Goal: Check status: Check status

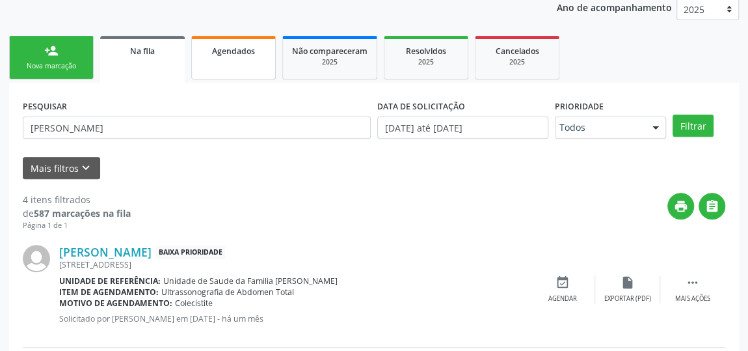
click at [239, 53] on span "Agendados" at bounding box center [233, 51] width 43 height 11
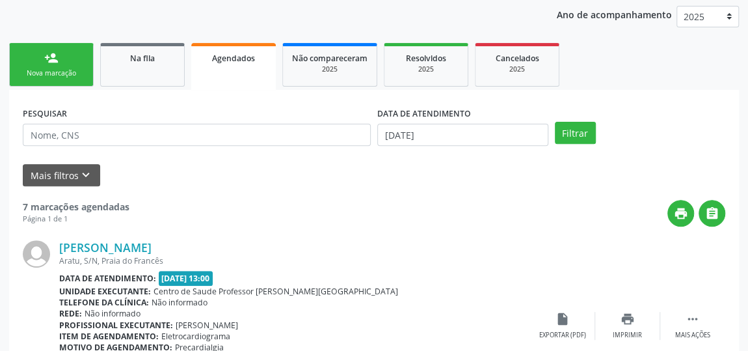
scroll to position [154, 0]
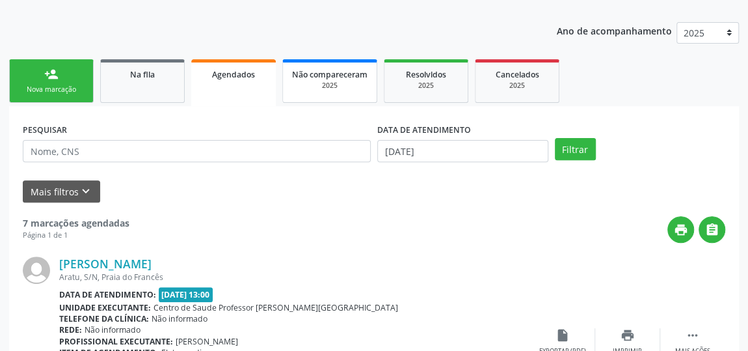
click at [345, 87] on div "2025" at bounding box center [329, 86] width 75 height 10
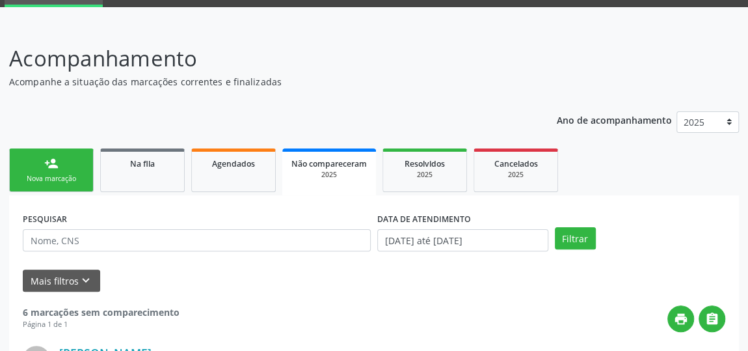
scroll to position [0, 0]
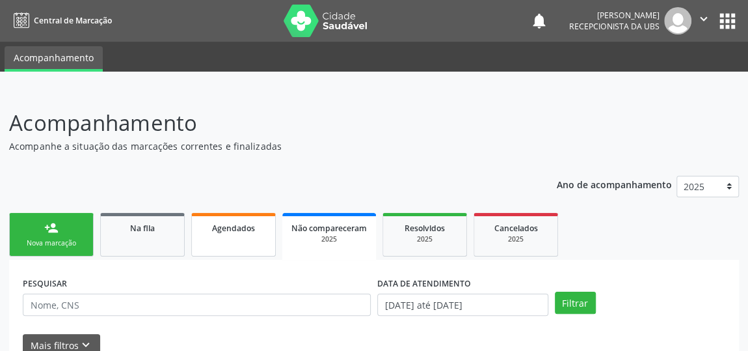
click at [247, 219] on link "Agendados" at bounding box center [233, 235] width 85 height 44
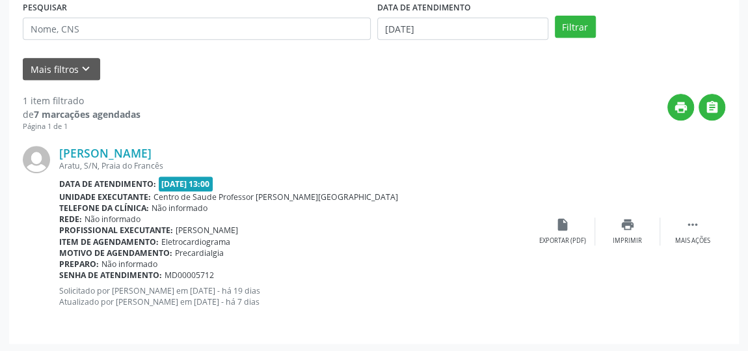
scroll to position [276, 0]
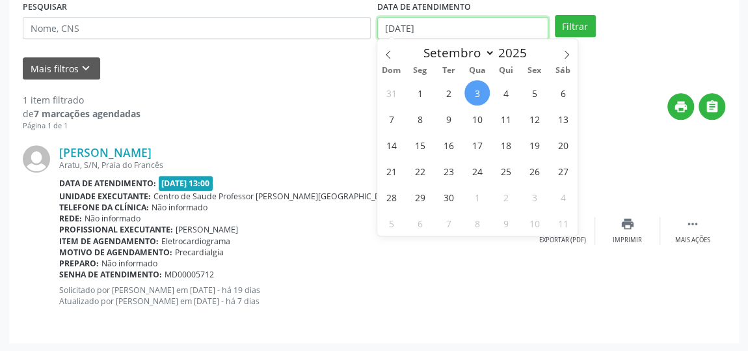
click at [464, 28] on input "[DATE]" at bounding box center [462, 28] width 171 height 22
click at [392, 50] on icon at bounding box center [388, 54] width 9 height 9
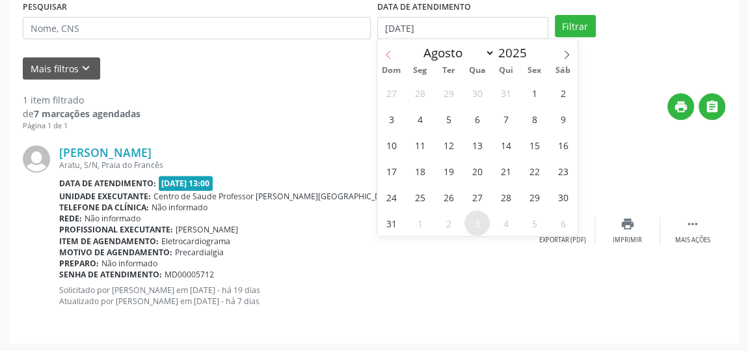
click at [392, 50] on icon at bounding box center [388, 54] width 9 height 9
select select "6"
click at [444, 88] on span "1" at bounding box center [448, 92] width 25 height 25
type input "[DATE]"
click at [451, 93] on span "1" at bounding box center [448, 92] width 25 height 25
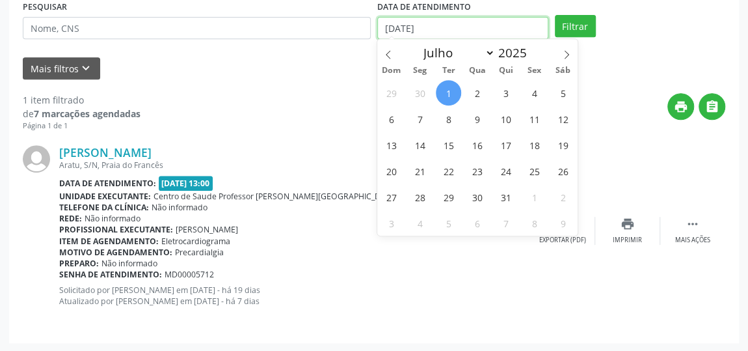
click at [517, 30] on input "[DATE]" at bounding box center [462, 28] width 171 height 22
click at [560, 51] on span at bounding box center [567, 50] width 22 height 22
select select "8"
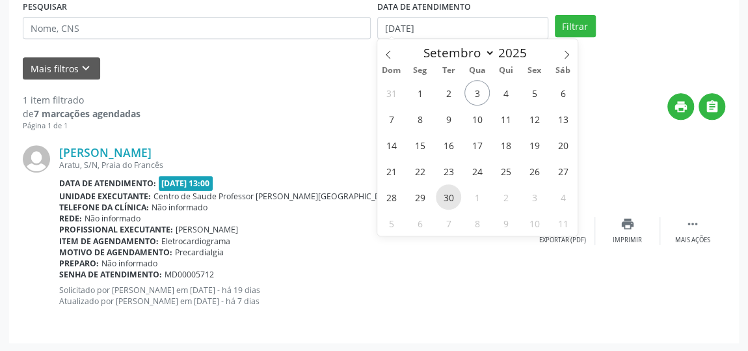
click at [453, 197] on span "30" at bounding box center [448, 196] width 25 height 25
type input "[DATE]"
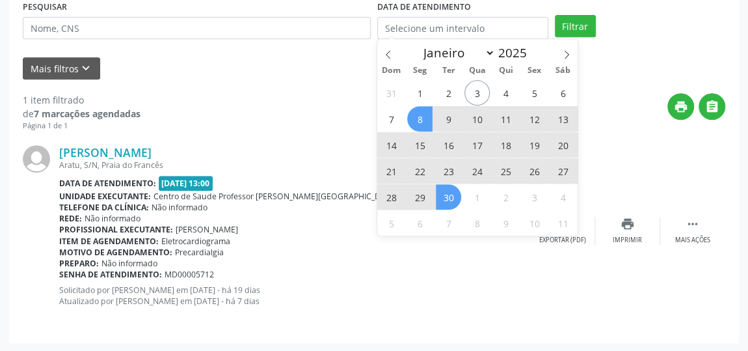
click at [257, 123] on div "print " at bounding box center [433, 112] width 585 height 38
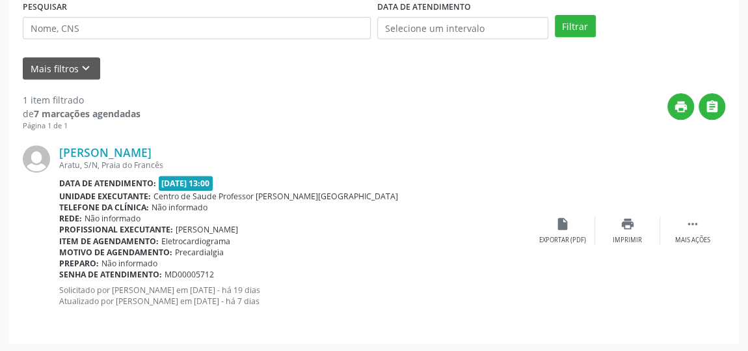
scroll to position [217, 0]
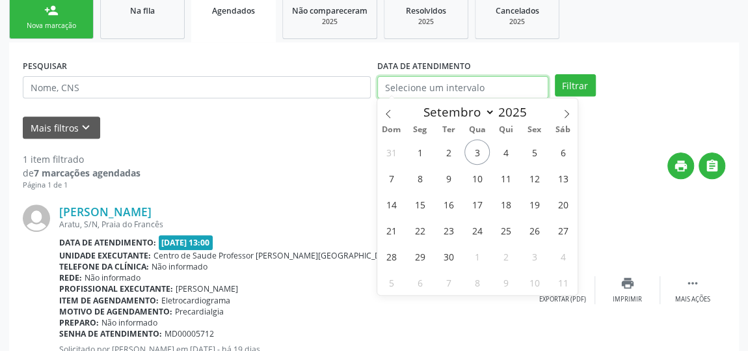
click at [437, 86] on input "text" at bounding box center [462, 87] width 171 height 22
click at [393, 109] on span at bounding box center [388, 109] width 22 height 22
select select "6"
click at [454, 146] on span "1" at bounding box center [448, 151] width 25 height 25
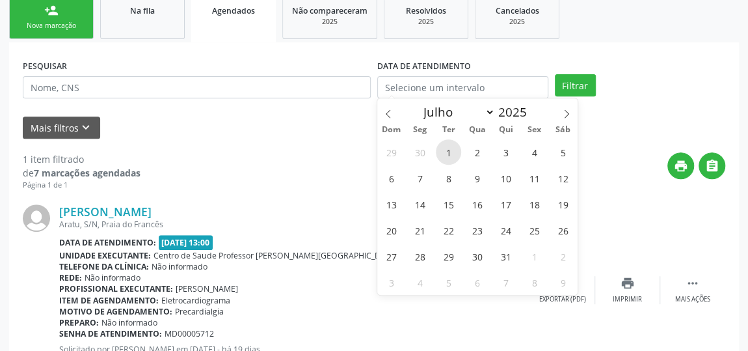
type input "[DATE]"
click at [575, 111] on span at bounding box center [567, 109] width 22 height 22
click at [574, 110] on span at bounding box center [567, 109] width 22 height 22
select select "8"
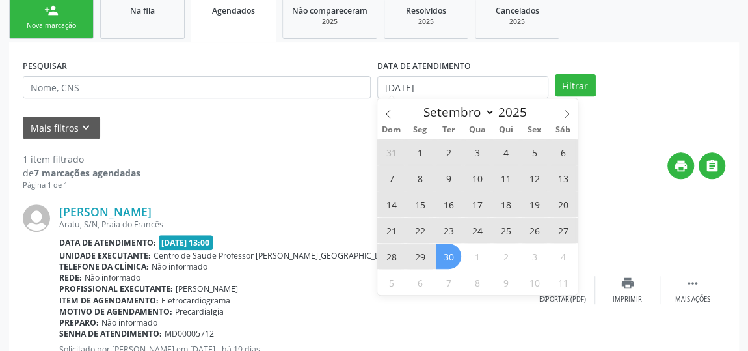
click at [457, 252] on span "30" at bounding box center [448, 255] width 25 height 25
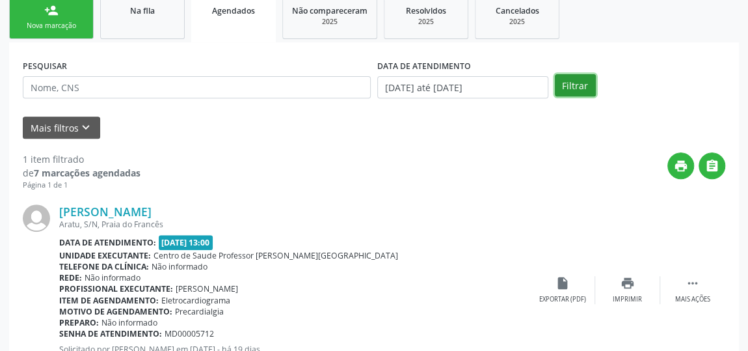
click at [580, 88] on button "Filtrar" at bounding box center [575, 85] width 41 height 22
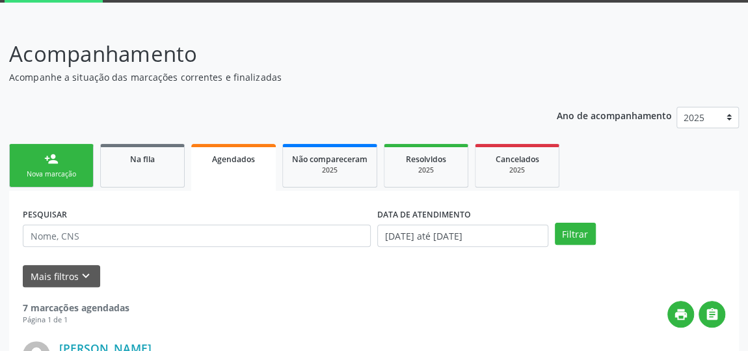
scroll to position [0, 0]
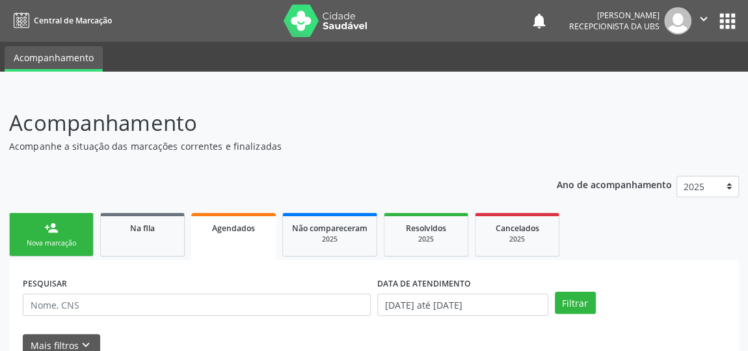
click at [705, 12] on icon "" at bounding box center [704, 19] width 14 height 14
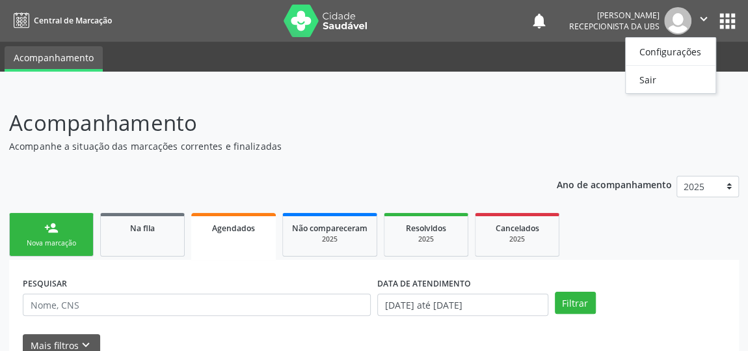
click at [646, 88] on ul "Configurações Sair" at bounding box center [670, 65] width 91 height 57
click at [647, 83] on link "Sair" at bounding box center [671, 79] width 90 height 18
